Goal: Task Accomplishment & Management: Use online tool/utility

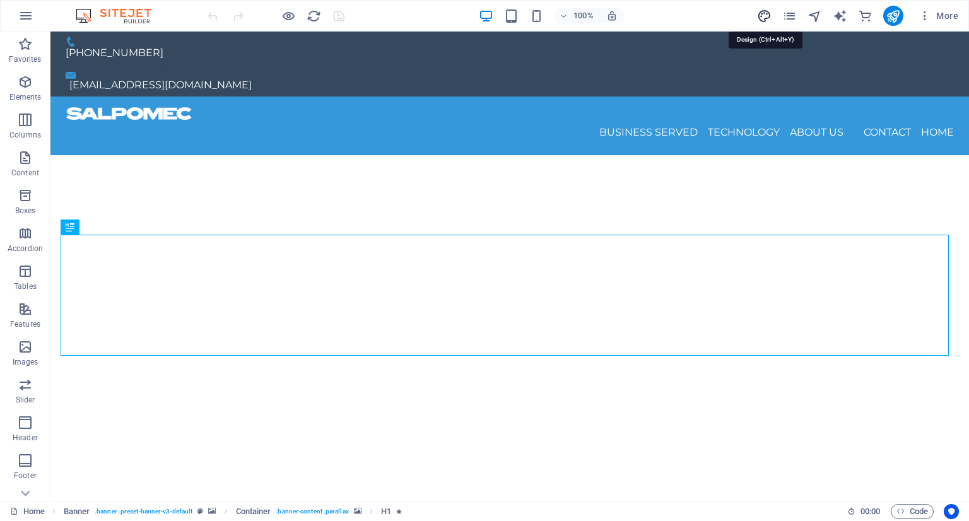
click at [765, 12] on icon "design" at bounding box center [764, 16] width 15 height 15
select select "px"
select select "400"
select select "px"
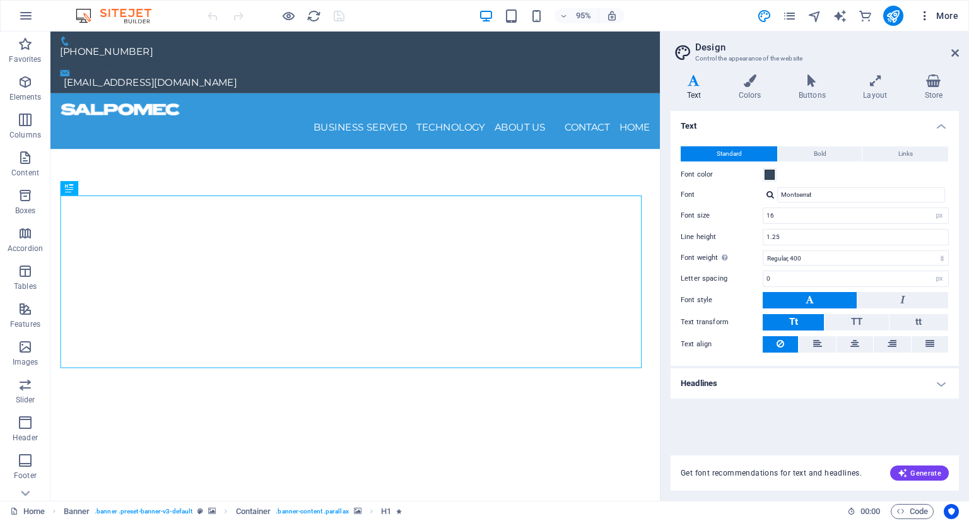
click at [923, 13] on icon "button" at bounding box center [925, 15] width 13 height 13
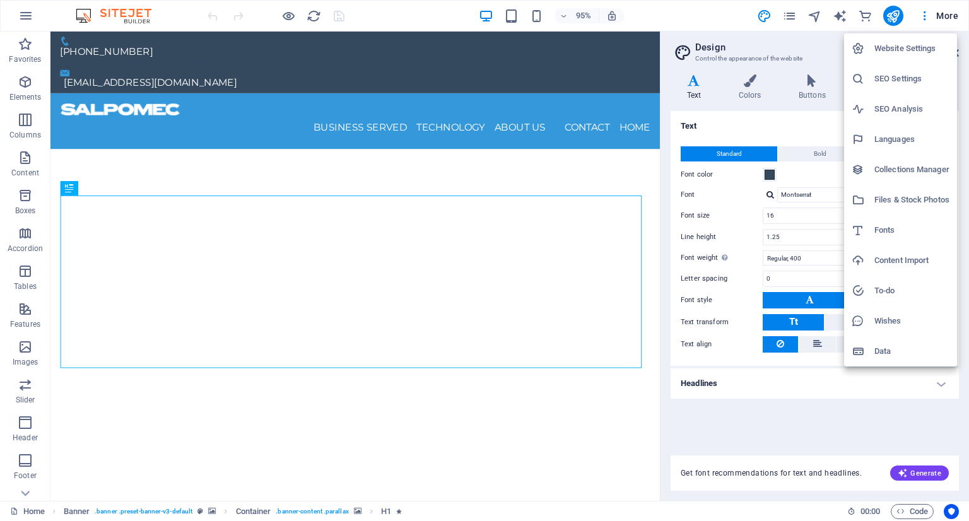
click at [886, 348] on h6 "Data" at bounding box center [912, 351] width 75 height 15
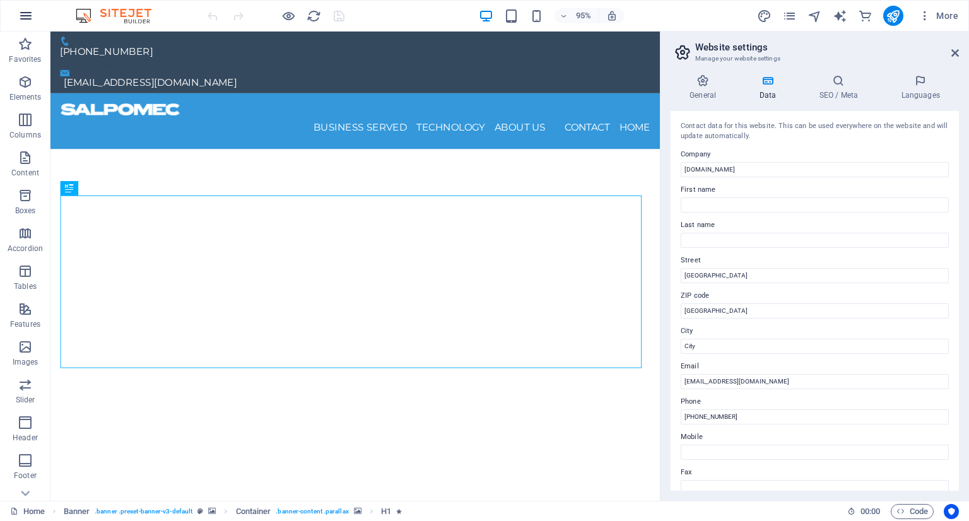
click at [21, 13] on icon "button" at bounding box center [25, 15] width 15 height 15
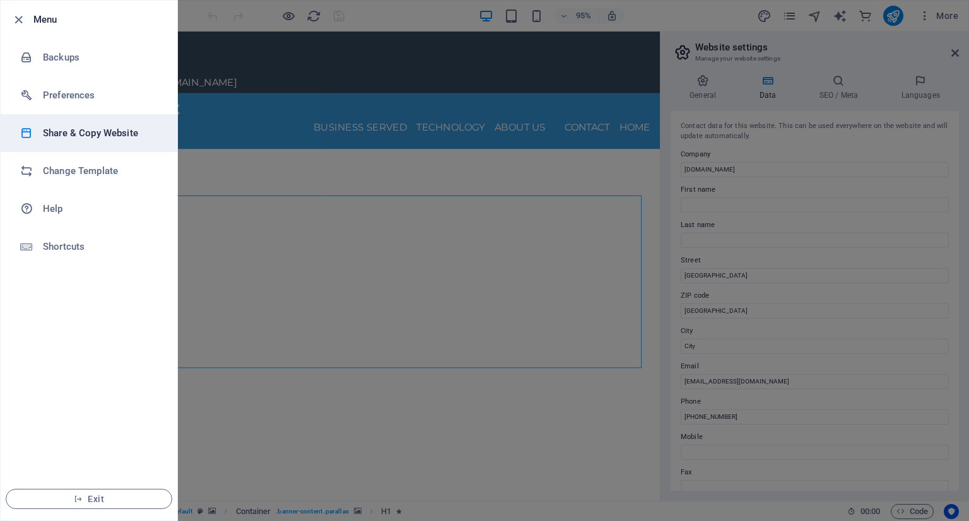
click at [81, 133] on h6 "Share & Copy Website" at bounding box center [101, 133] width 117 height 15
